Goal: Find specific page/section: Find specific page/section

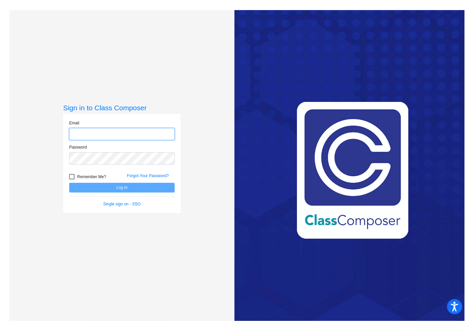
type input "[PERSON_NAME][EMAIL_ADDRESS][DOMAIN_NAME]"
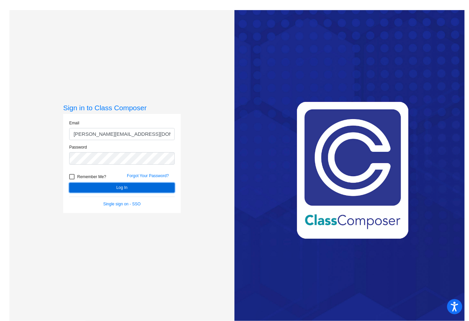
click at [123, 188] on button "Log In" at bounding box center [121, 188] width 105 height 10
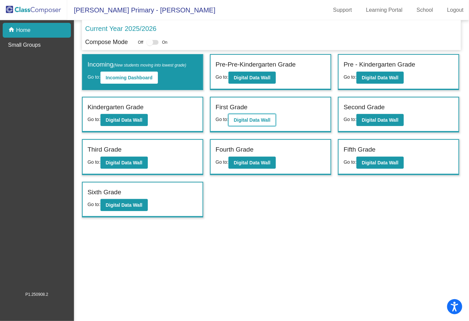
click at [259, 117] on b "Digital Data Wall" at bounding box center [252, 119] width 37 height 5
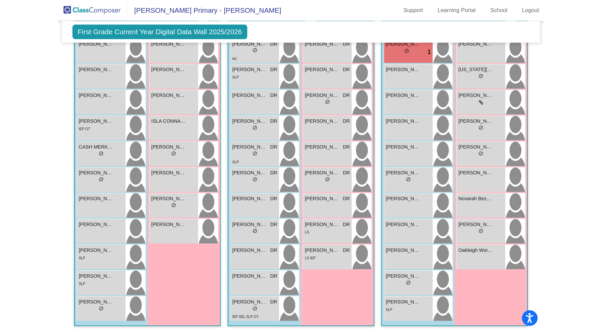
scroll to position [784, 0]
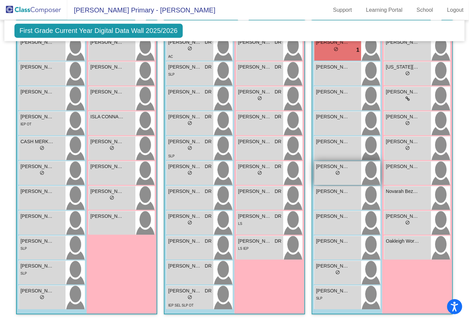
click at [316, 170] on span "[PERSON_NAME]" at bounding box center [333, 166] width 34 height 7
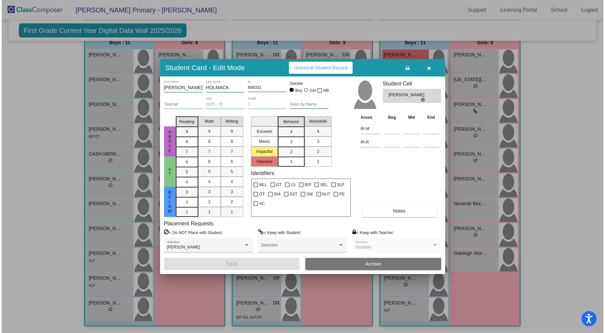
scroll to position [470, 0]
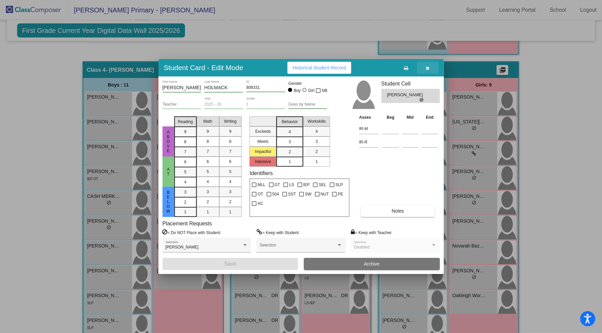
click at [429, 67] on icon "button" at bounding box center [428, 68] width 4 height 5
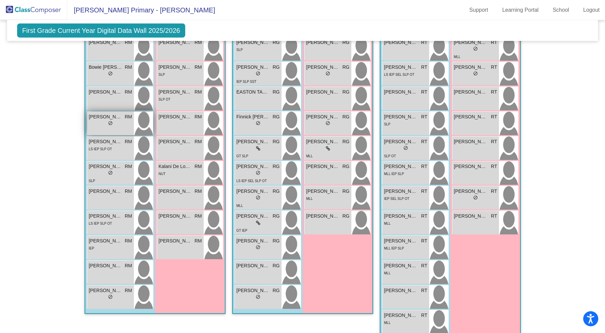
scroll to position [189, 0]
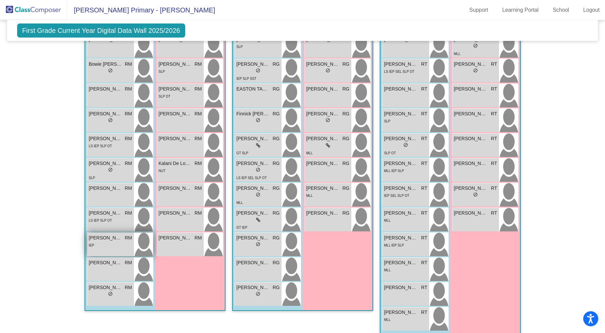
click at [107, 239] on span "[PERSON_NAME]" at bounding box center [106, 238] width 34 height 7
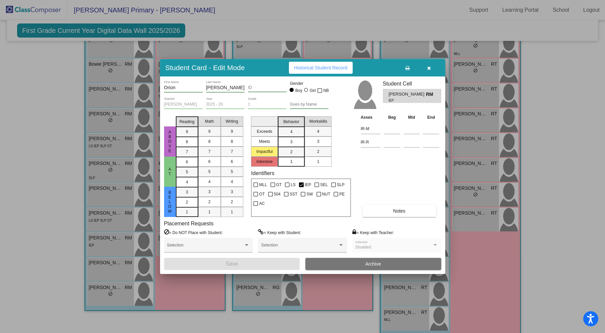
click at [108, 246] on div at bounding box center [302, 166] width 605 height 333
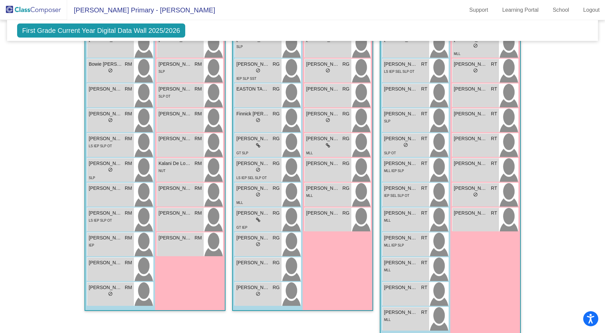
click at [61, 245] on div "Hallway - Hallway Class picture_as_pdf Add Student First Name Last Name Student…" at bounding box center [302, 330] width 581 height 653
